Goal: Task Accomplishment & Management: Manage account settings

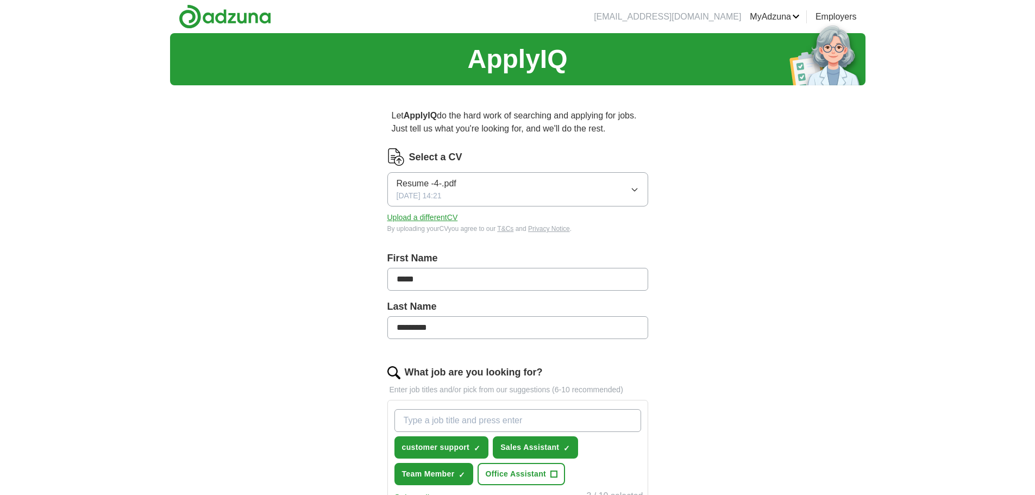
click at [0, 0] on ul "Alerts Favourites CVs ApplyIQ Preferences Posted jobs Logout" at bounding box center [0, 0] width 0 height 0
click at [0, 0] on link "ApplyIQ" at bounding box center [0, 0] width 0 height 0
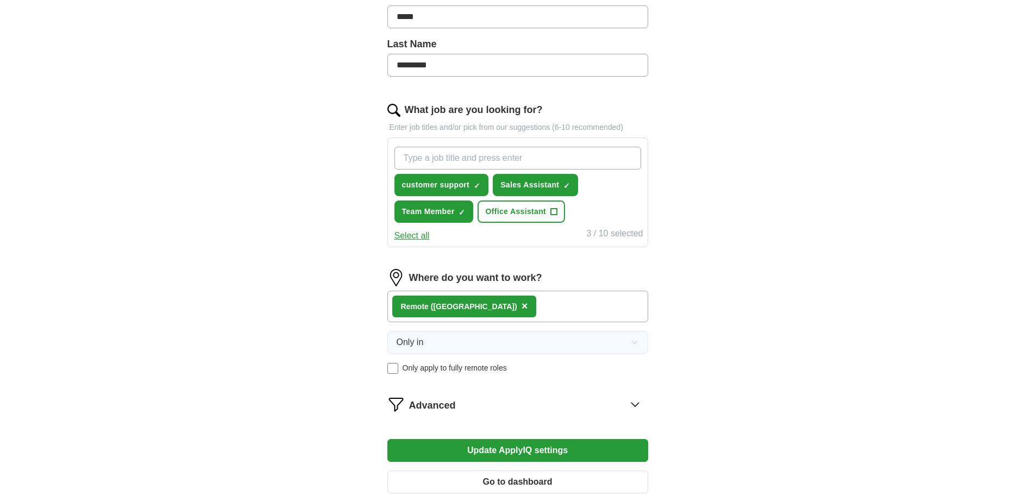
scroll to position [380, 0]
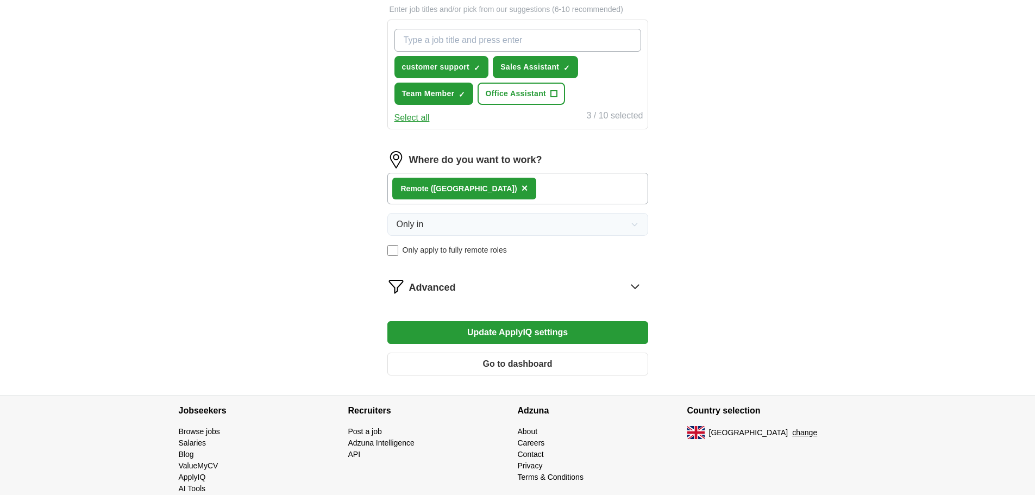
click at [436, 289] on span "Advanced" at bounding box center [432, 287] width 47 height 15
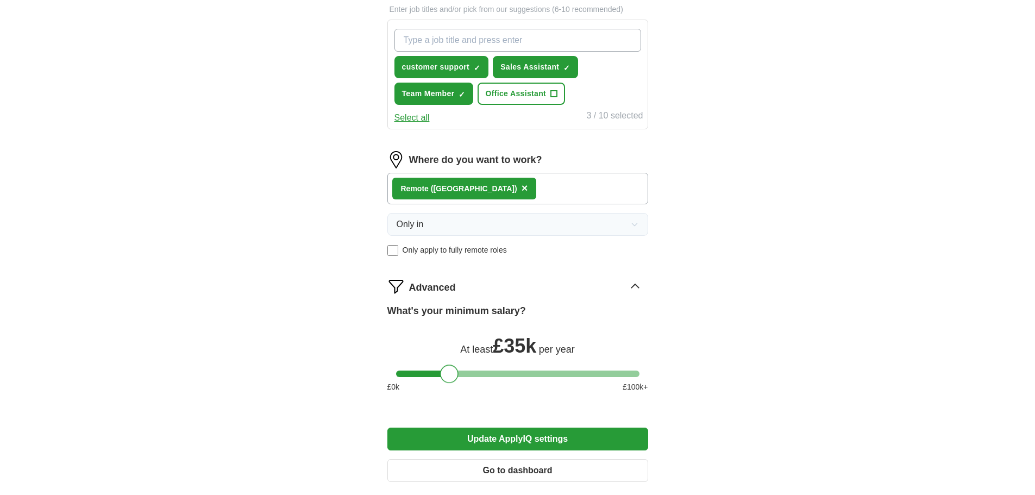
drag, startPoint x: 405, startPoint y: 377, endPoint x: 446, endPoint y: 375, distance: 41.3
click at [446, 375] on div at bounding box center [449, 374] width 18 height 18
click at [587, 440] on button "Update ApplyIQ settings" at bounding box center [517, 439] width 261 height 23
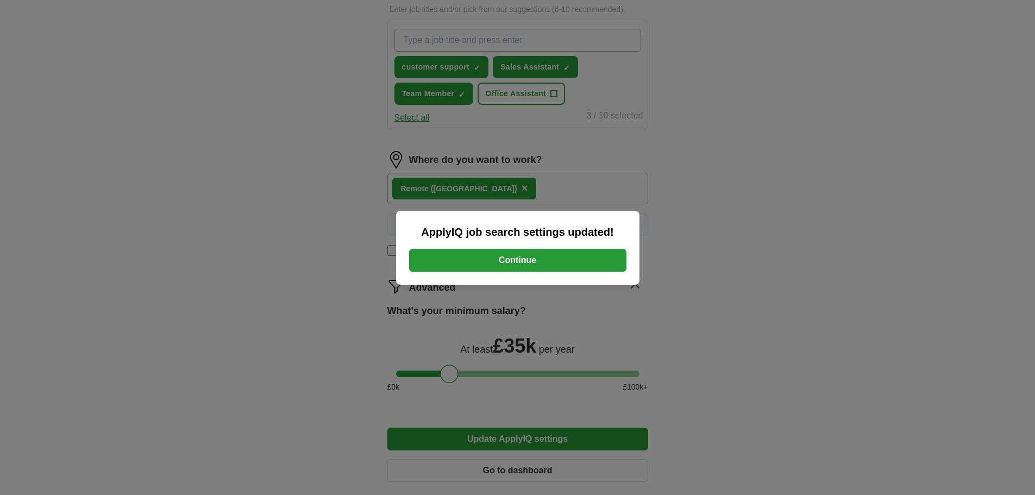
click at [579, 256] on button "Continue" at bounding box center [517, 260] width 217 height 23
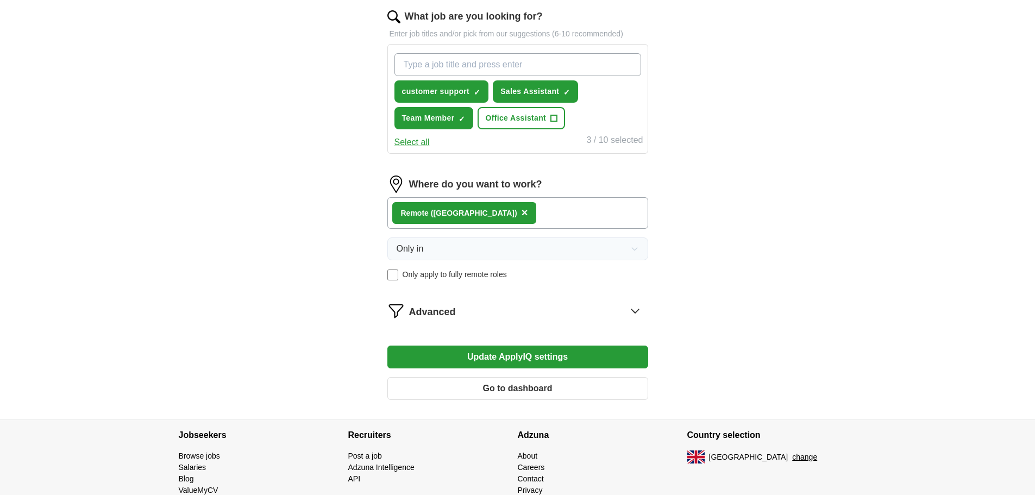
scroll to position [380, 0]
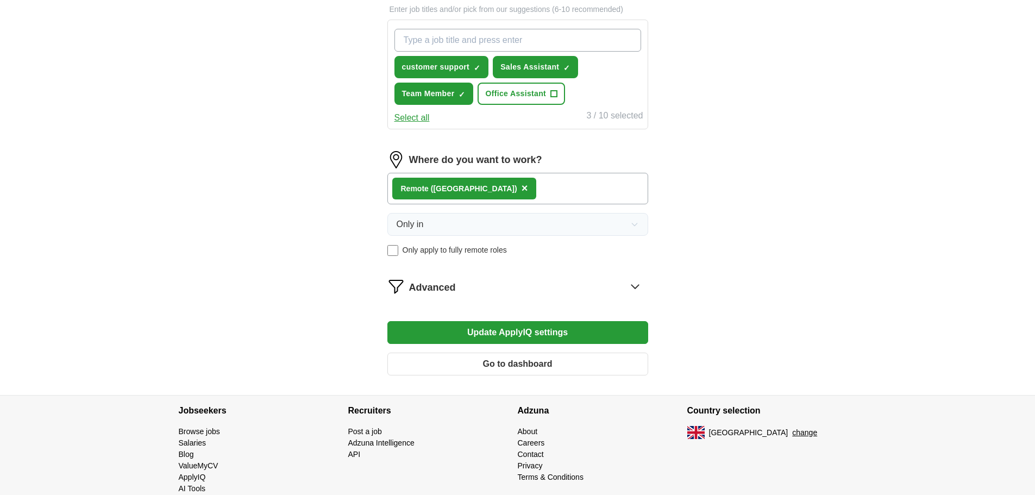
click at [628, 288] on icon at bounding box center [634, 286] width 17 height 17
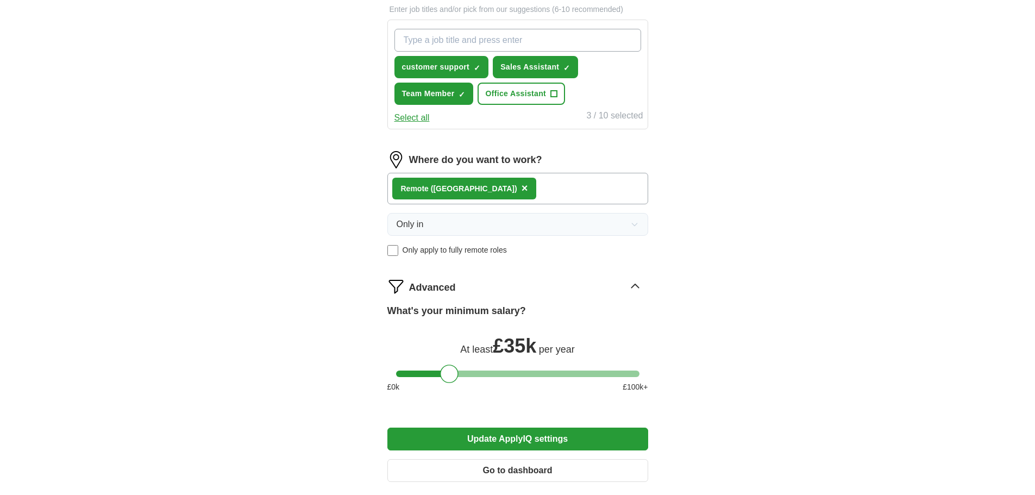
click at [517, 437] on button "Update ApplyIQ settings" at bounding box center [517, 439] width 261 height 23
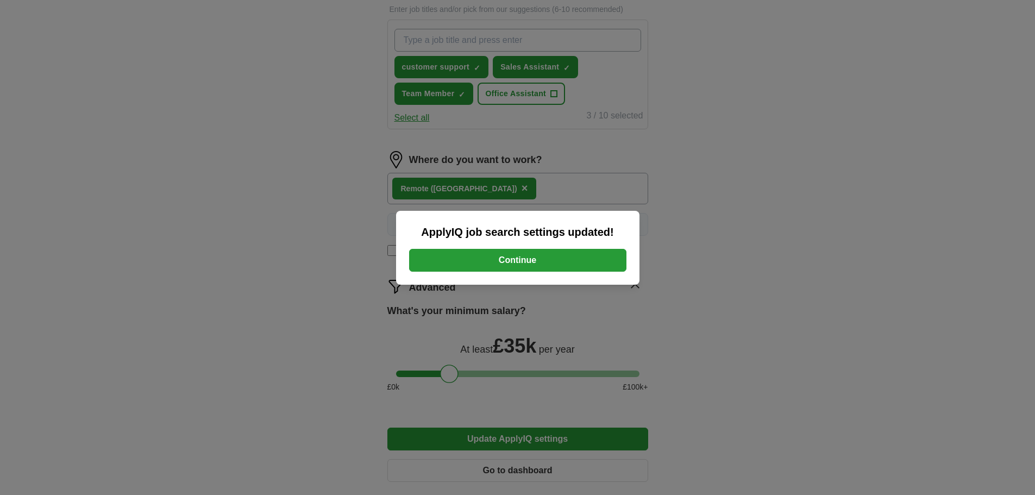
click at [547, 261] on button "Continue" at bounding box center [517, 260] width 217 height 23
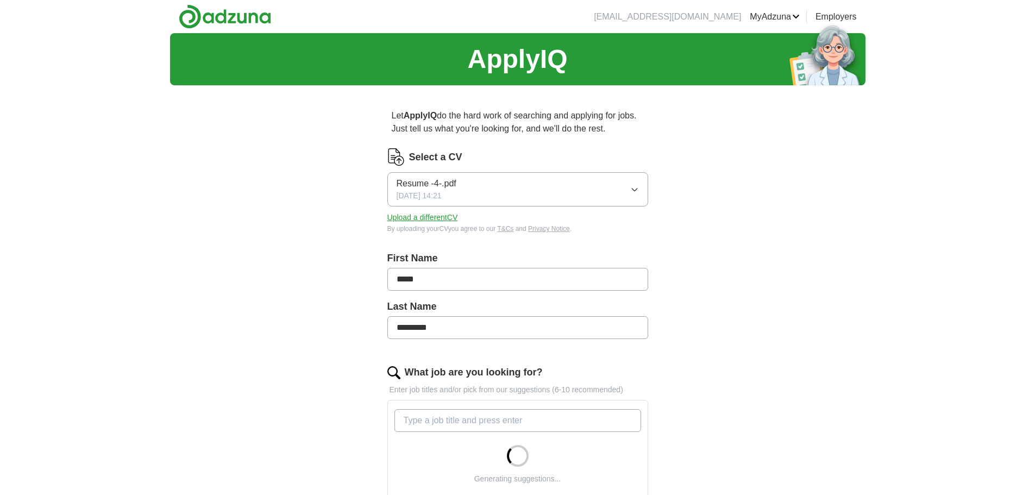
click at [0, 0] on link "ApplyIQ" at bounding box center [0, 0] width 0 height 0
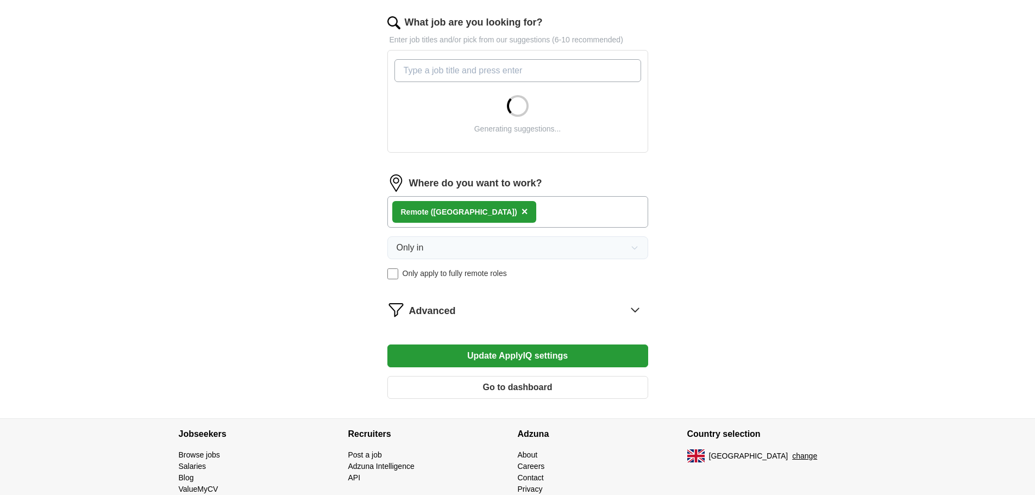
scroll to position [380, 0]
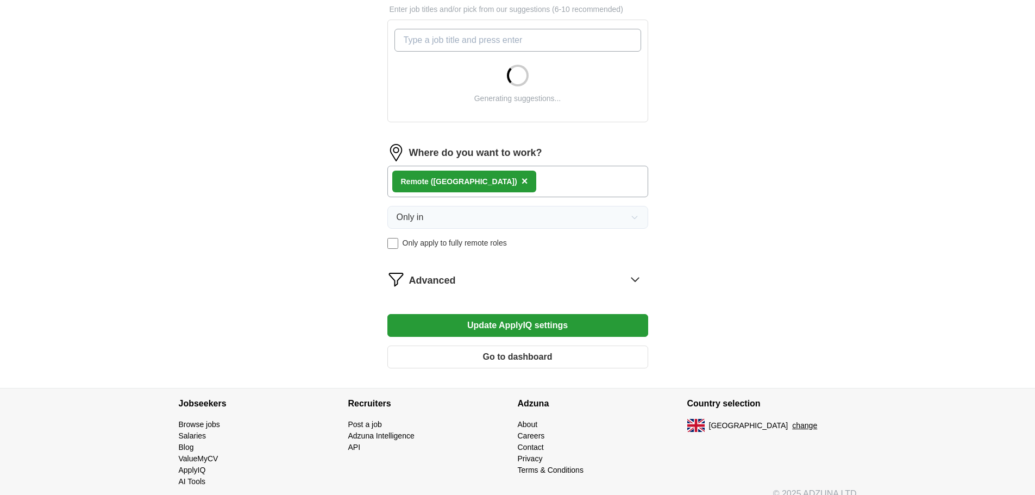
click at [536, 290] on form "Select a CV Resume -4-.pdf [DATE] 14:21 Upload a different CV By uploading your…" at bounding box center [517, 72] width 261 height 609
click at [540, 281] on div "Advanced" at bounding box center [528, 279] width 239 height 17
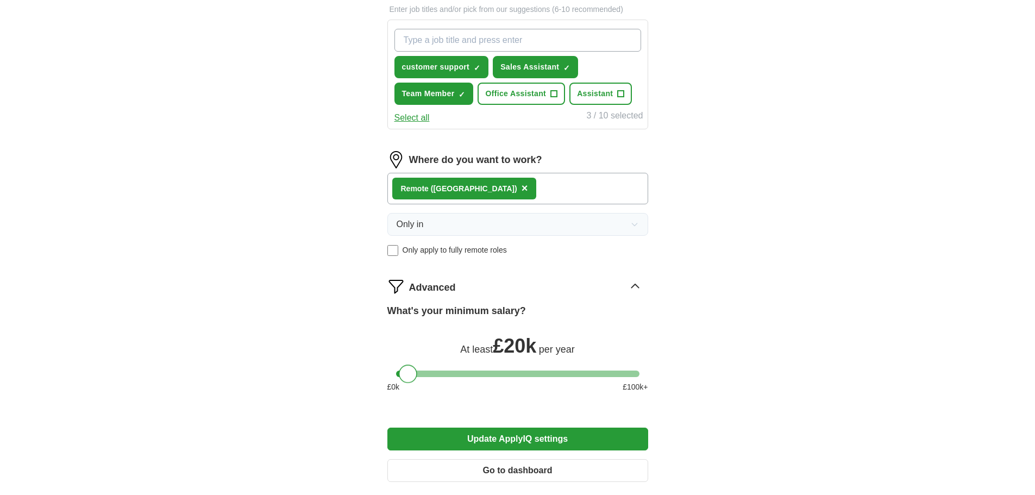
drag, startPoint x: 450, startPoint y: 369, endPoint x: 408, endPoint y: 369, distance: 42.4
click at [408, 369] on div at bounding box center [408, 374] width 18 height 18
click at [532, 438] on button "Update ApplyIQ settings" at bounding box center [517, 439] width 261 height 23
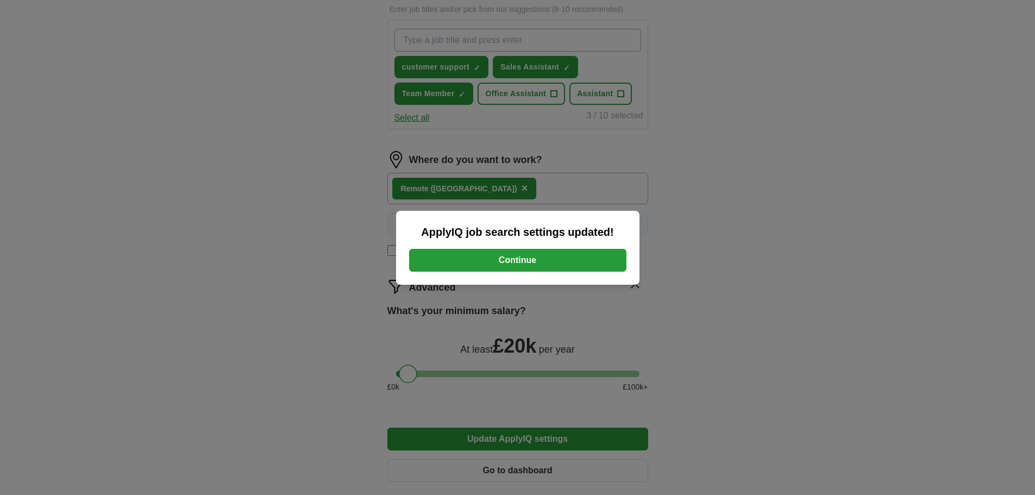
click at [584, 263] on button "Continue" at bounding box center [517, 260] width 217 height 23
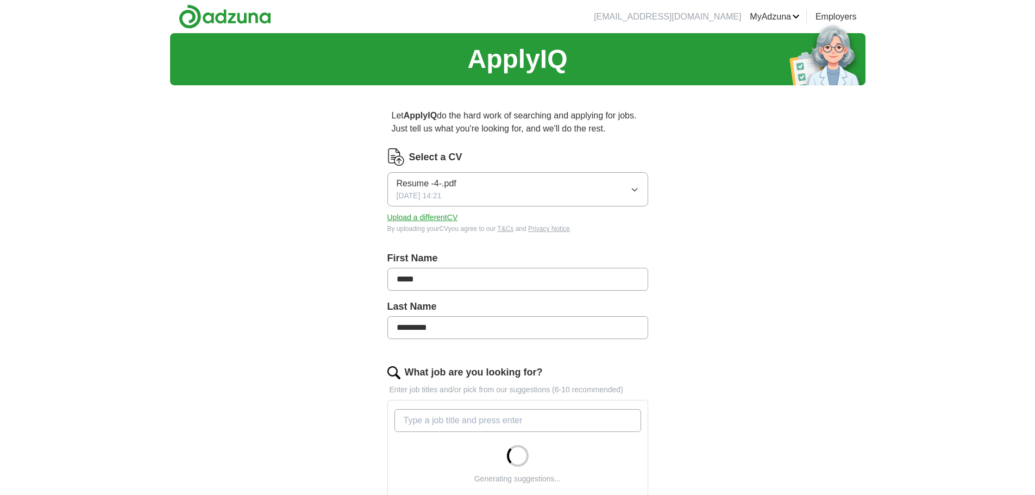
click at [416, 216] on button "Upload a different CV" at bounding box center [422, 217] width 71 height 11
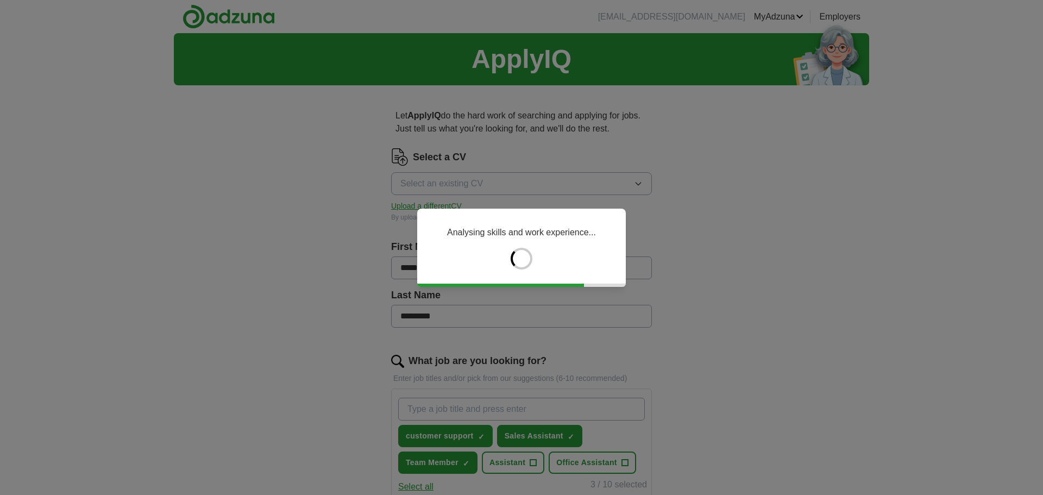
drag, startPoint x: 626, startPoint y: 285, endPoint x: 567, endPoint y: 285, distance: 58.7
click at [567, 285] on div "Analysing skills and work experience..." at bounding box center [521, 247] width 1043 height 495
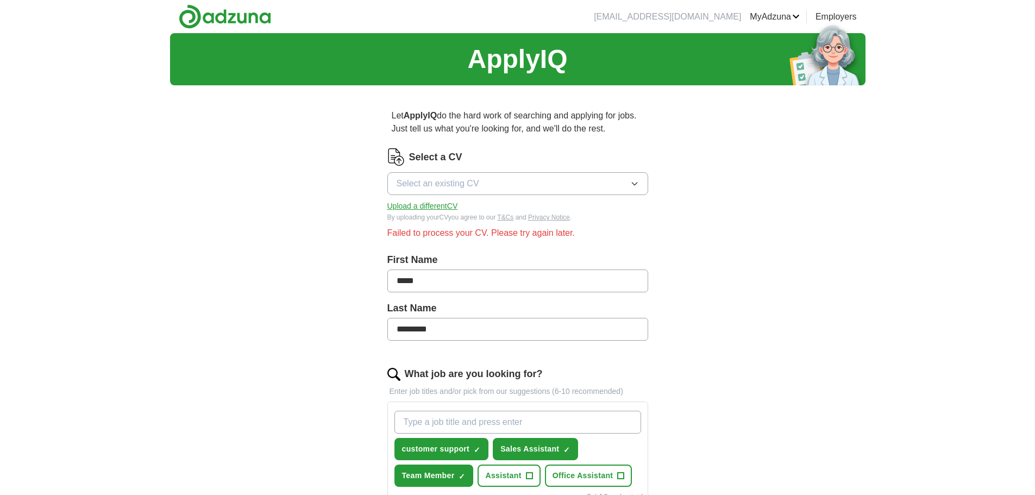
click at [420, 205] on button "Upload a different CV" at bounding box center [422, 205] width 71 height 11
click at [452, 177] on span "Select an existing CV" at bounding box center [438, 183] width 83 height 13
click at [485, 206] on div "Hollyhead cv.pdf" at bounding box center [518, 208] width 242 height 13
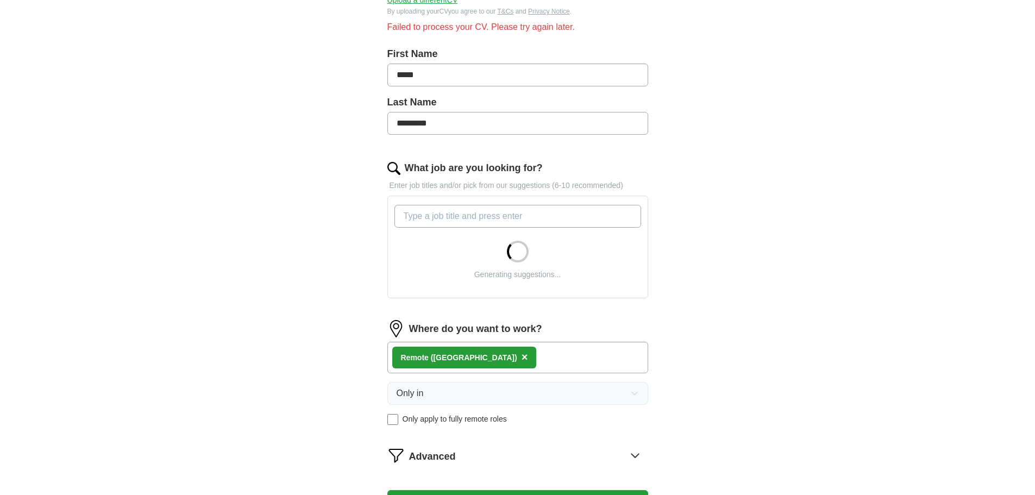
scroll to position [272, 0]
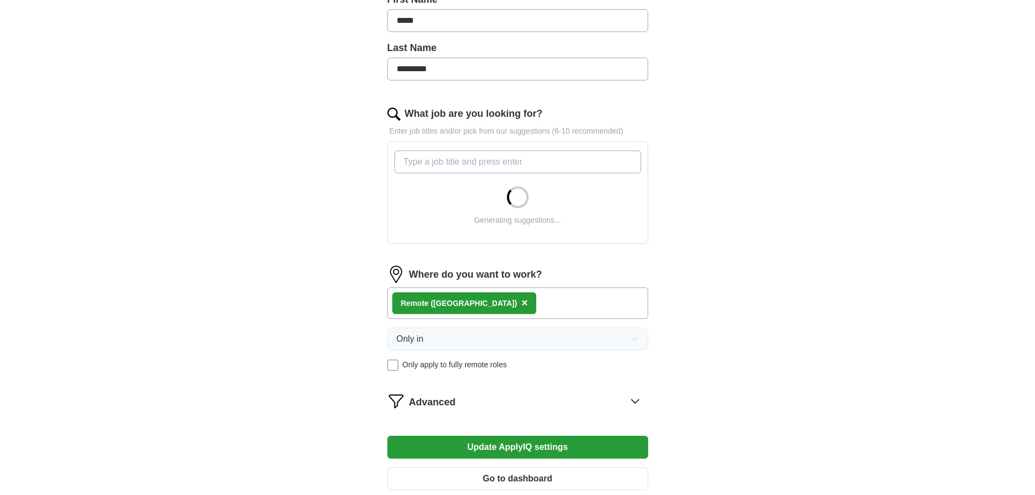
click at [625, 394] on div "Advanced" at bounding box center [528, 400] width 239 height 17
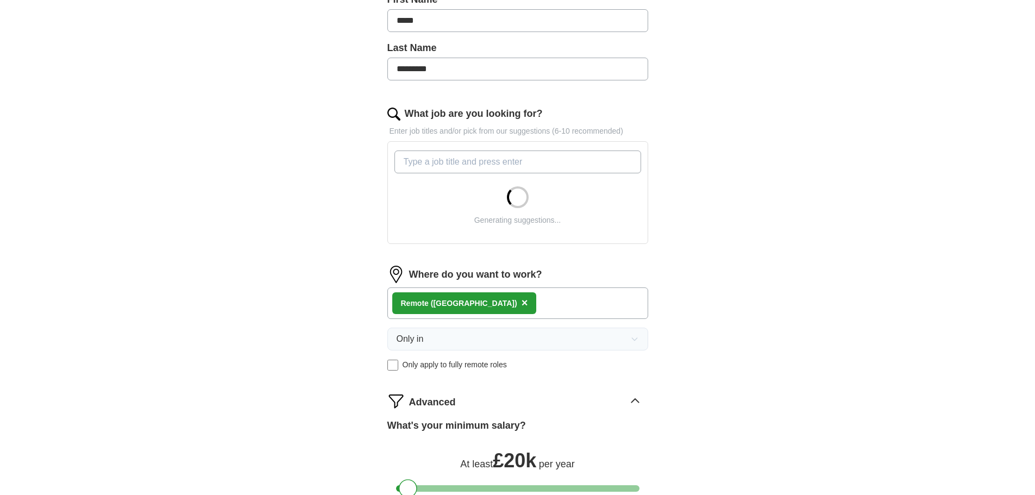
click at [625, 394] on div "Advanced" at bounding box center [528, 400] width 239 height 17
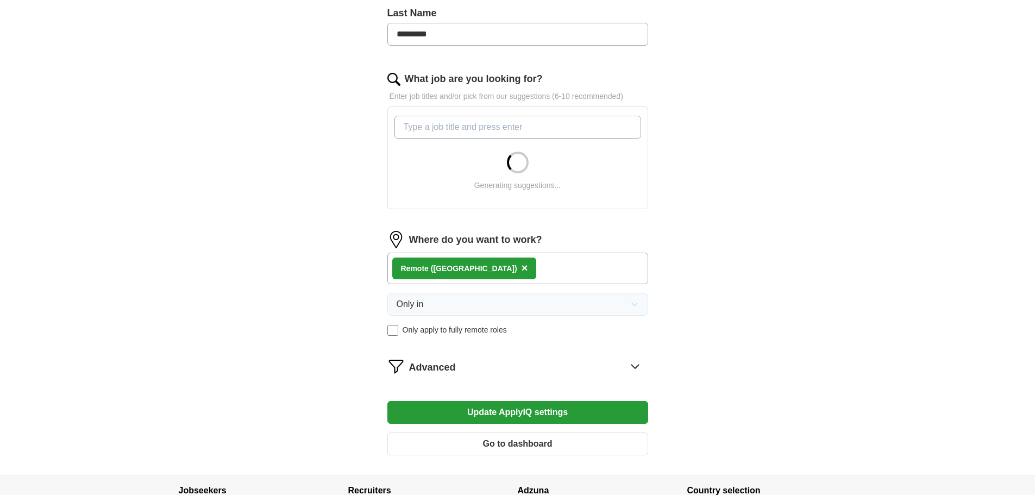
scroll to position [326, 0]
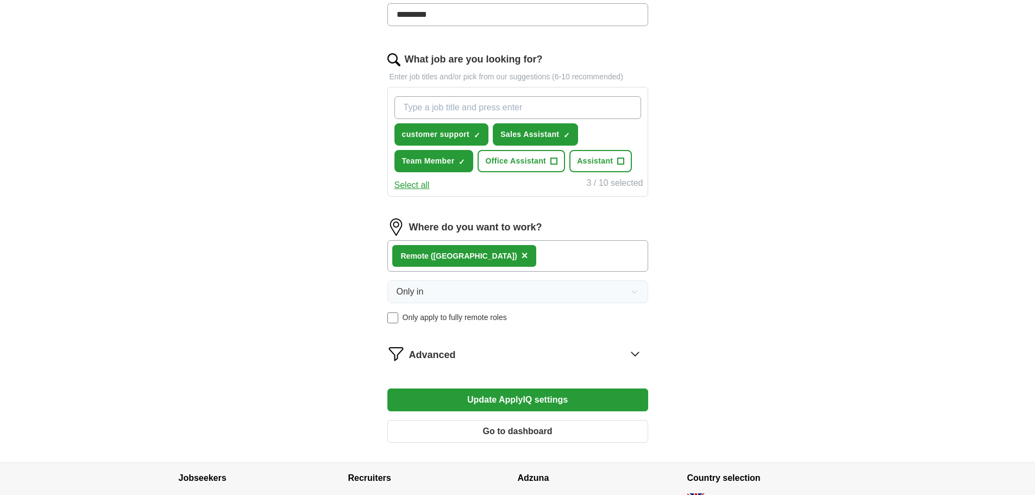
click at [631, 358] on icon at bounding box center [634, 353] width 17 height 17
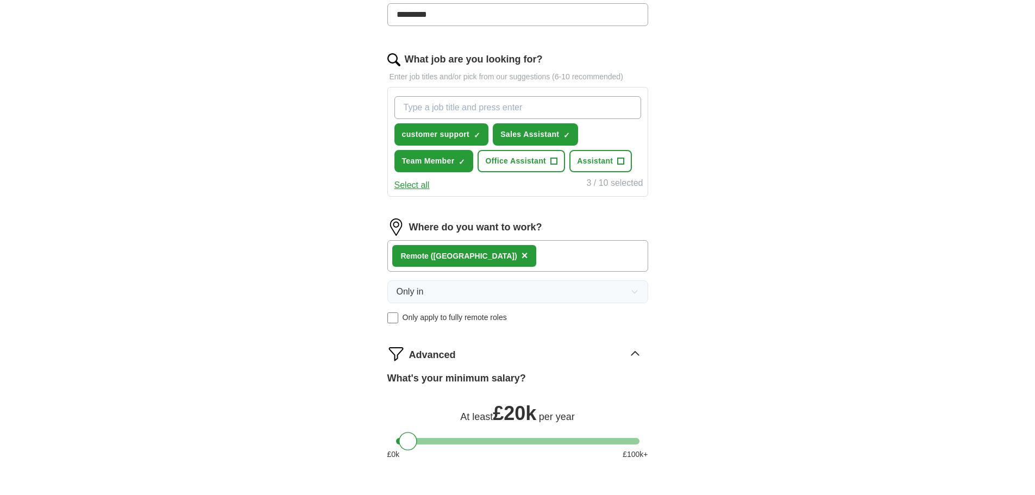
click at [631, 358] on icon at bounding box center [634, 353] width 17 height 17
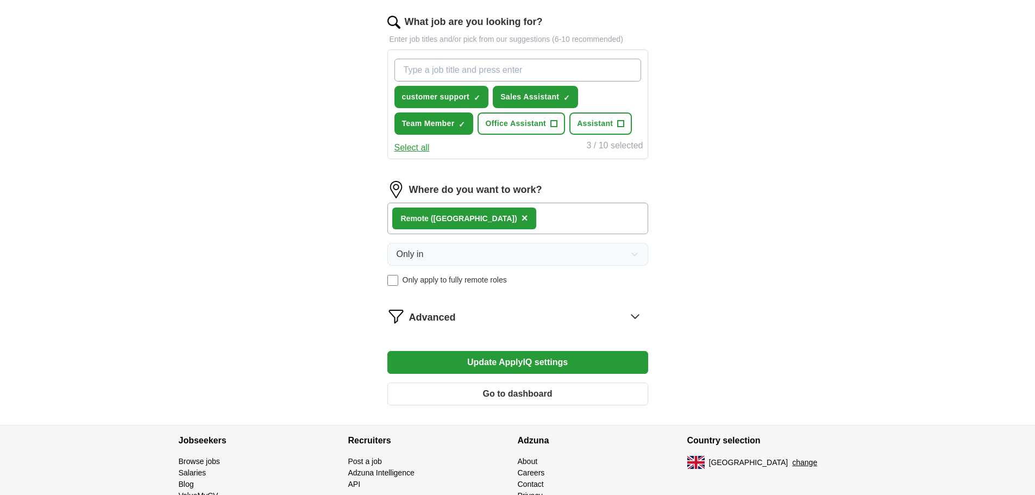
scroll to position [380, 0]
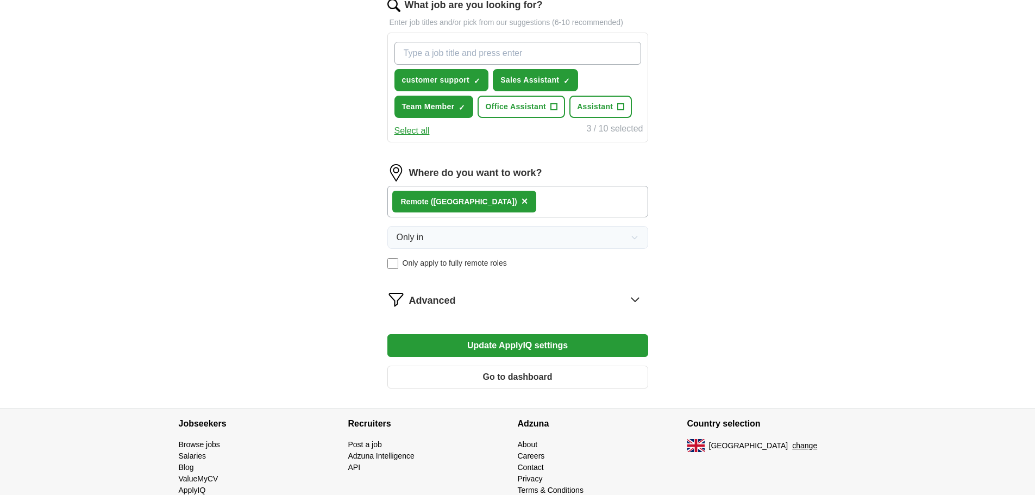
click at [631, 343] on button "Update ApplyIQ settings" at bounding box center [517, 345] width 261 height 23
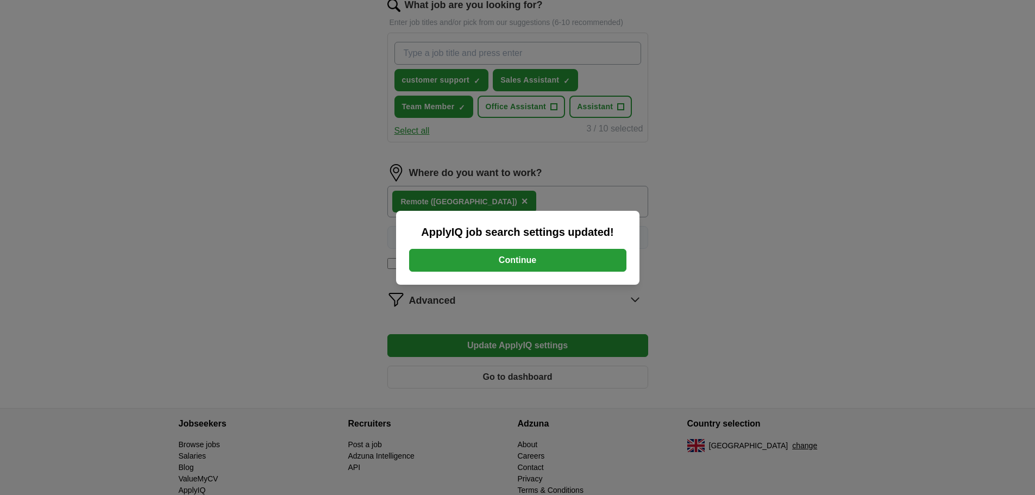
click at [579, 266] on button "Continue" at bounding box center [517, 260] width 217 height 23
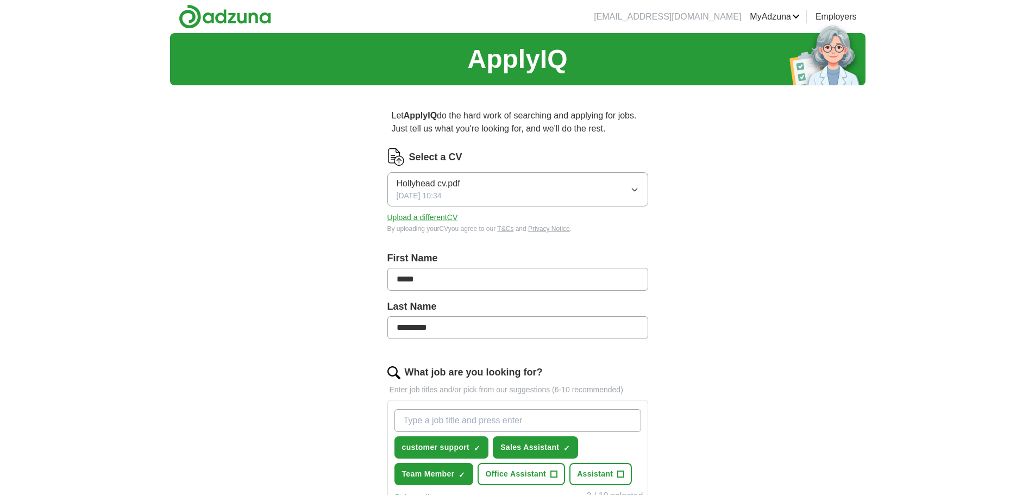
click at [539, 418] on input "What job are you looking for?" at bounding box center [517, 420] width 247 height 23
type input "administator"
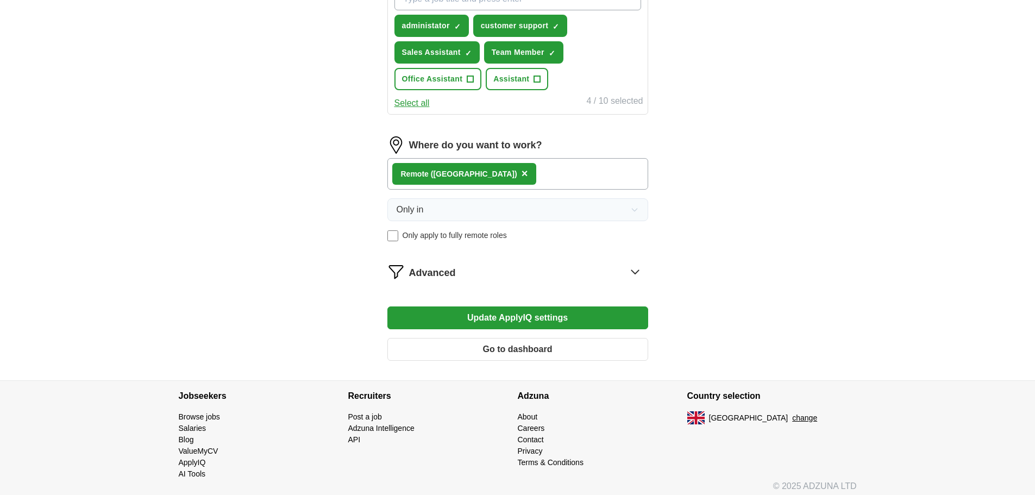
scroll to position [428, 0]
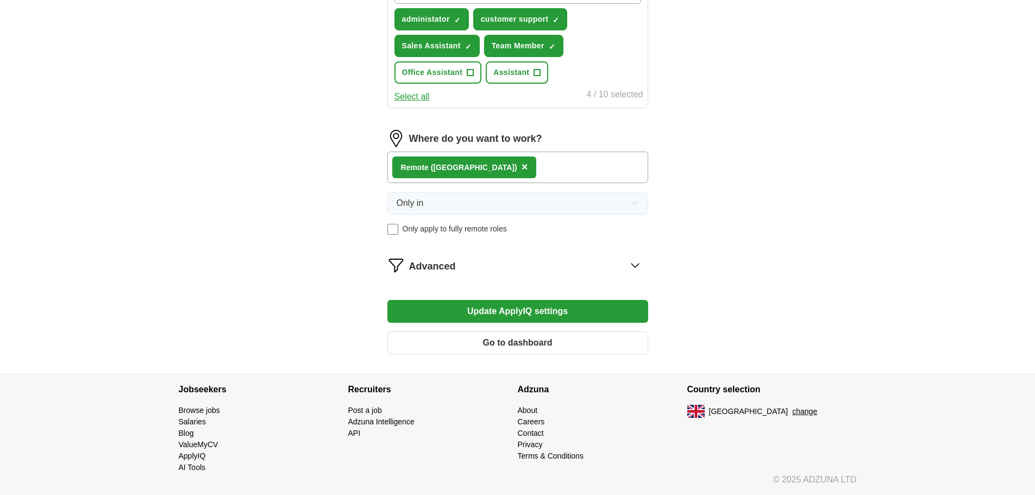
click at [605, 300] on button "Update ApplyIQ settings" at bounding box center [517, 311] width 261 height 23
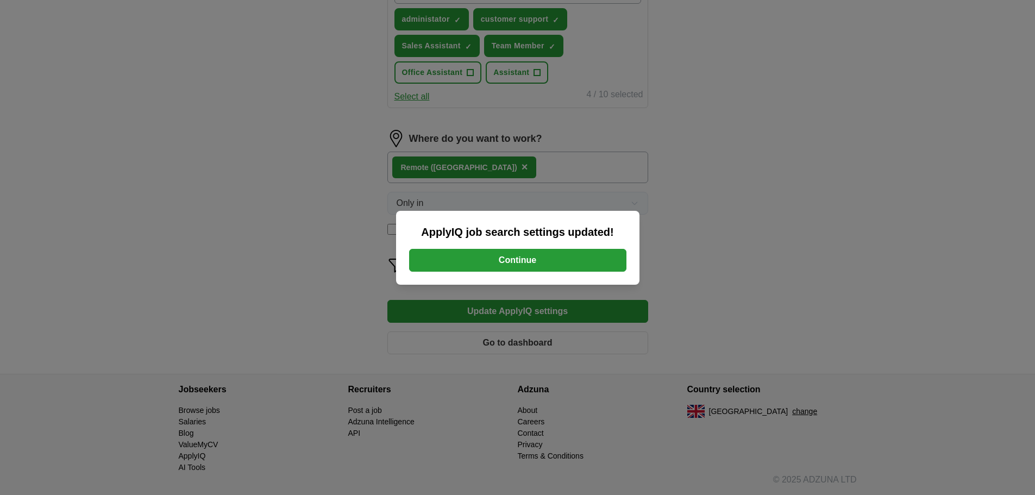
click at [578, 249] on button "Continue" at bounding box center [517, 260] width 217 height 23
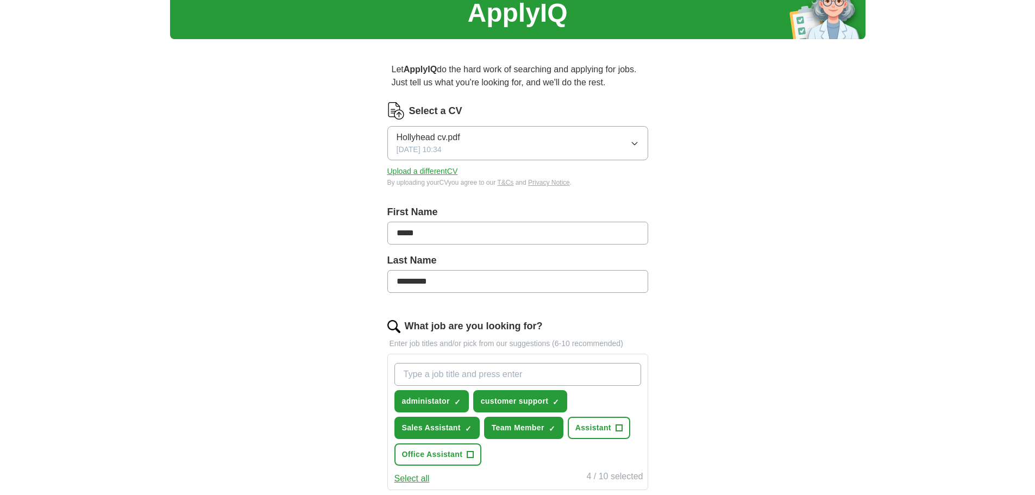
scroll to position [109, 0]
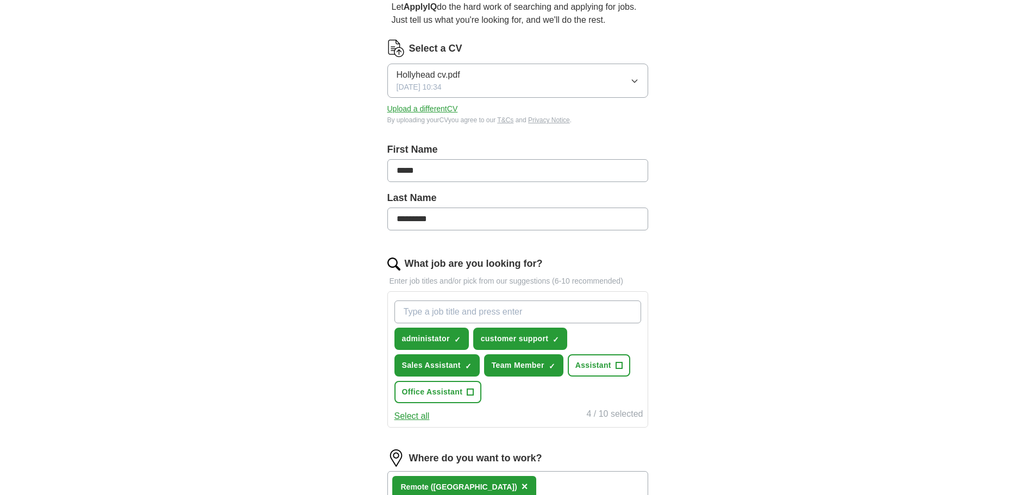
click at [534, 322] on input "What job are you looking for?" at bounding box center [517, 311] width 247 height 23
type input "social media marketer"
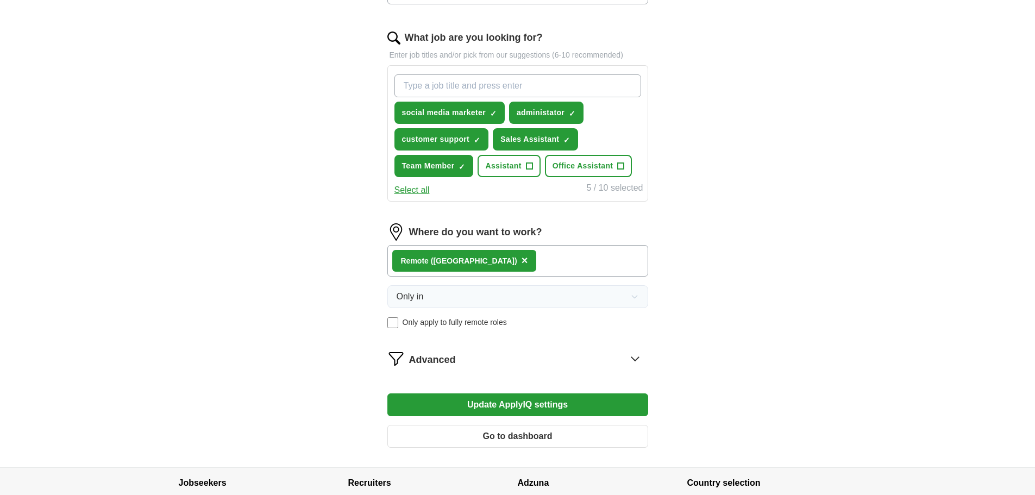
scroll to position [428, 0]
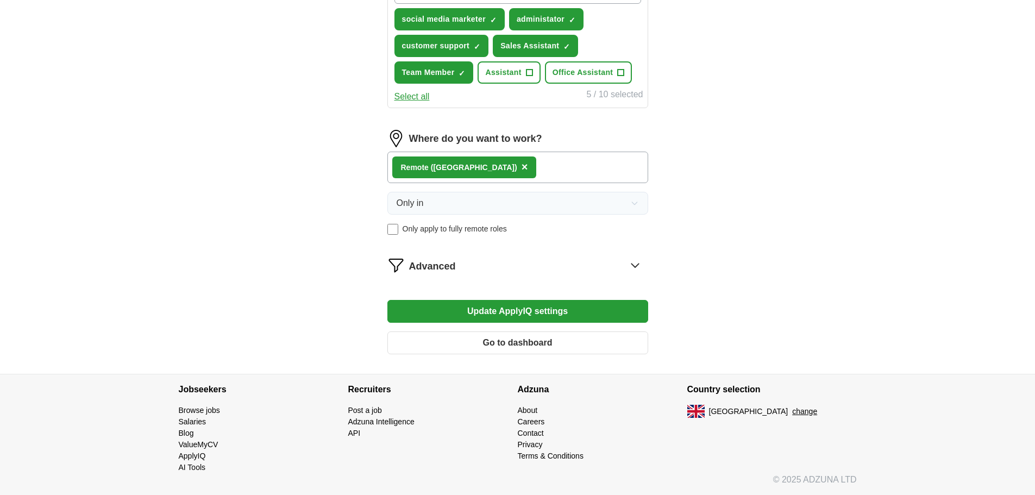
click at [614, 314] on button "Update ApplyIQ settings" at bounding box center [517, 311] width 261 height 23
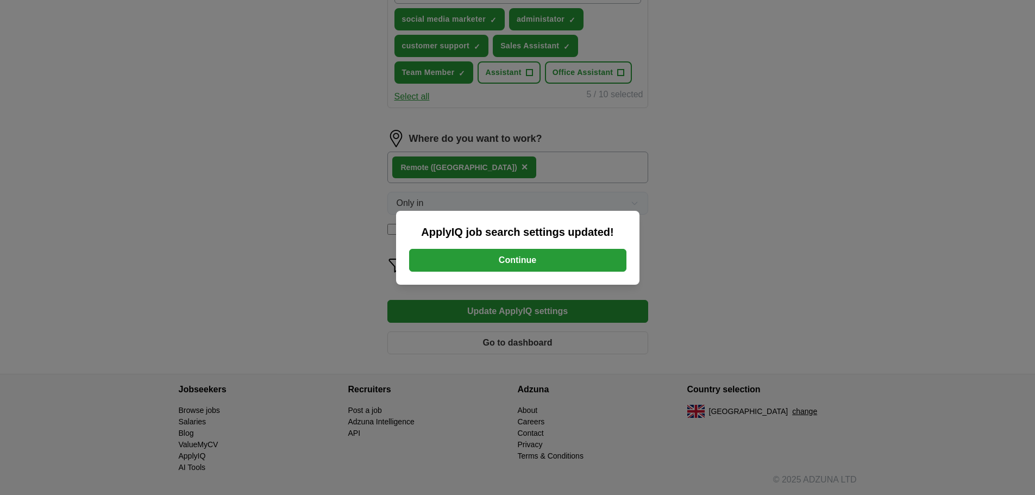
click at [587, 250] on button "Continue" at bounding box center [517, 260] width 217 height 23
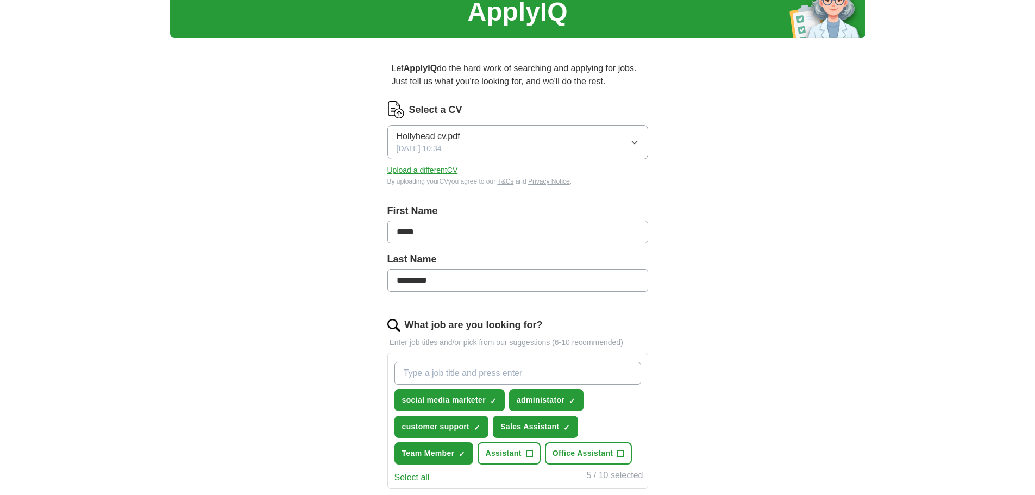
scroll to position [54, 0]
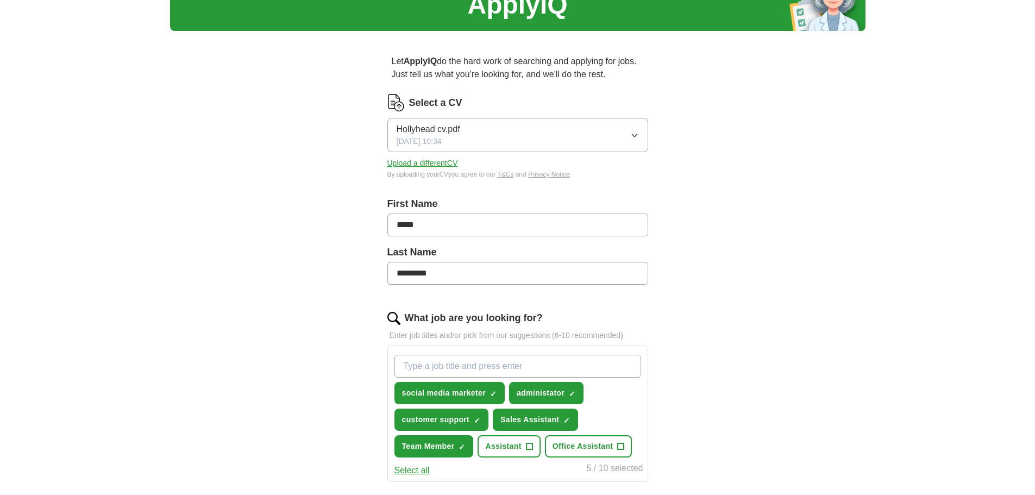
click at [515, 360] on input "What job are you looking for?" at bounding box center [517, 366] width 247 height 23
type input "work from home"
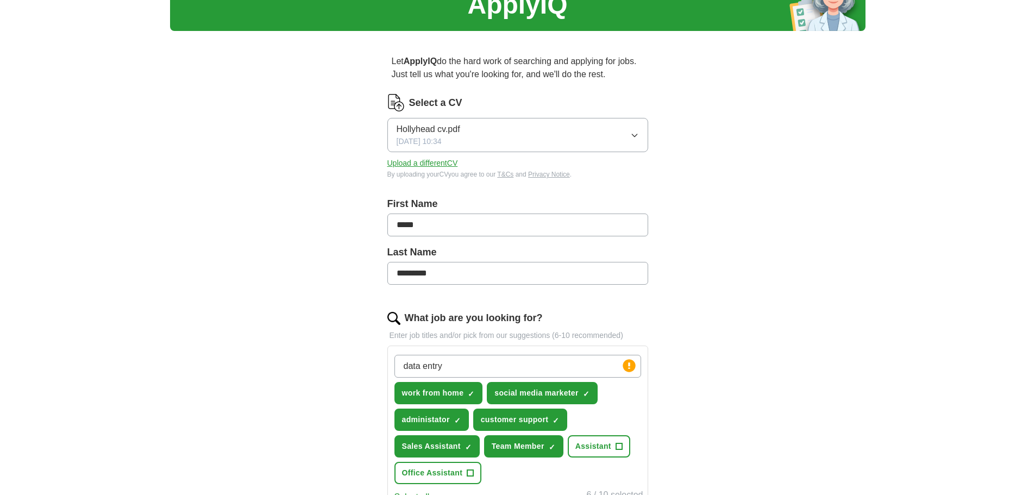
type input "data entry"
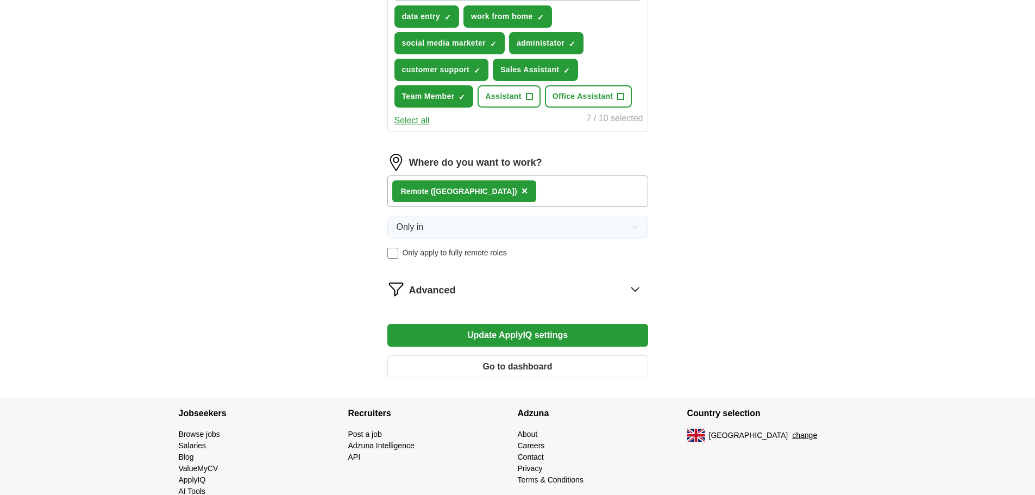
scroll to position [435, 0]
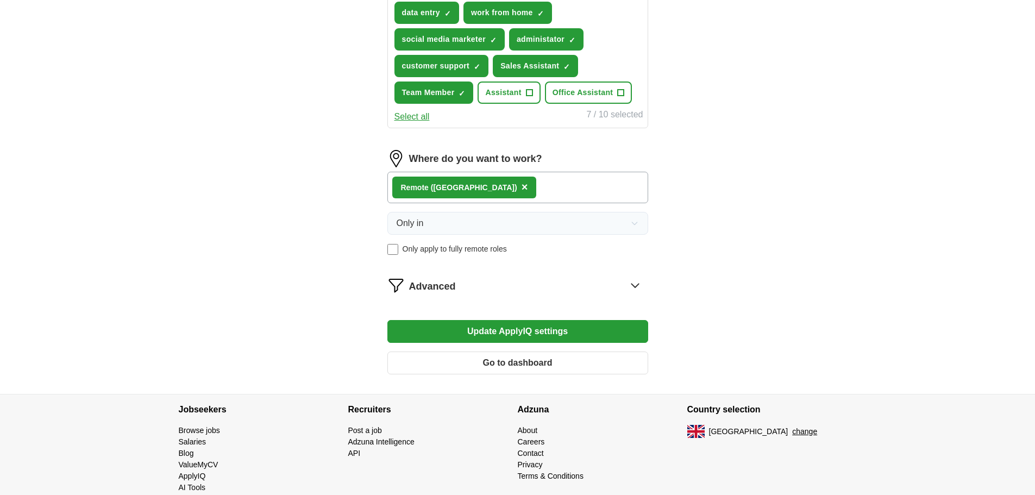
click at [517, 329] on button "Update ApplyIQ settings" at bounding box center [517, 331] width 261 height 23
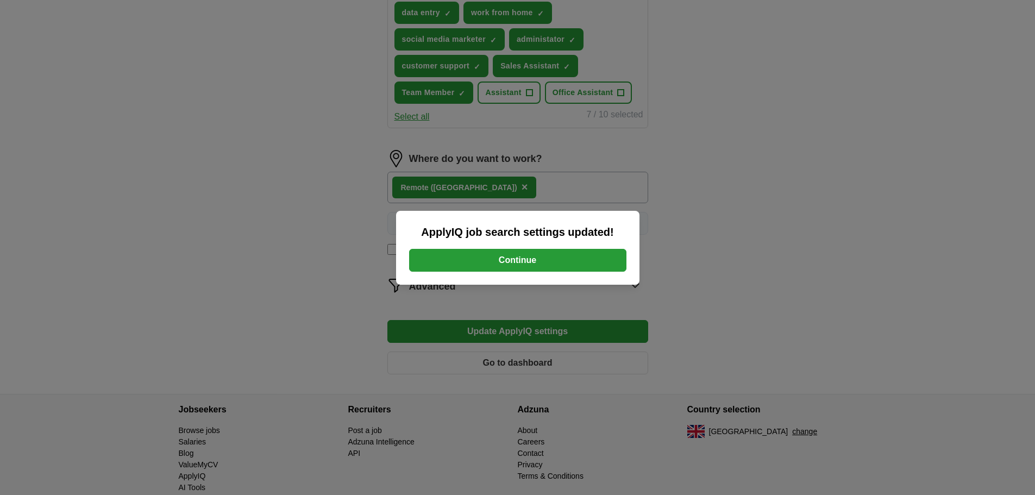
click at [579, 273] on div "ApplyIQ job search settings updated! Continue" at bounding box center [517, 248] width 243 height 74
click at [580, 264] on button "Continue" at bounding box center [517, 260] width 217 height 23
